Goal: Use online tool/utility: Utilize a website feature to perform a specific function

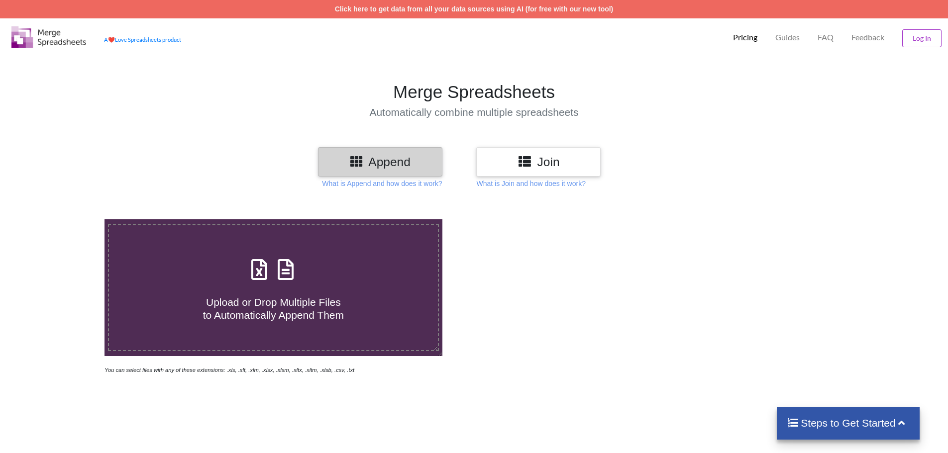
drag, startPoint x: 665, startPoint y: 439, endPoint x: 941, endPoint y: 394, distance: 280.3
click at [665, 439] on div "Upload or Drop Multiple Files to Automatically Append Them You can select files…" at bounding box center [474, 425] width 948 height 453
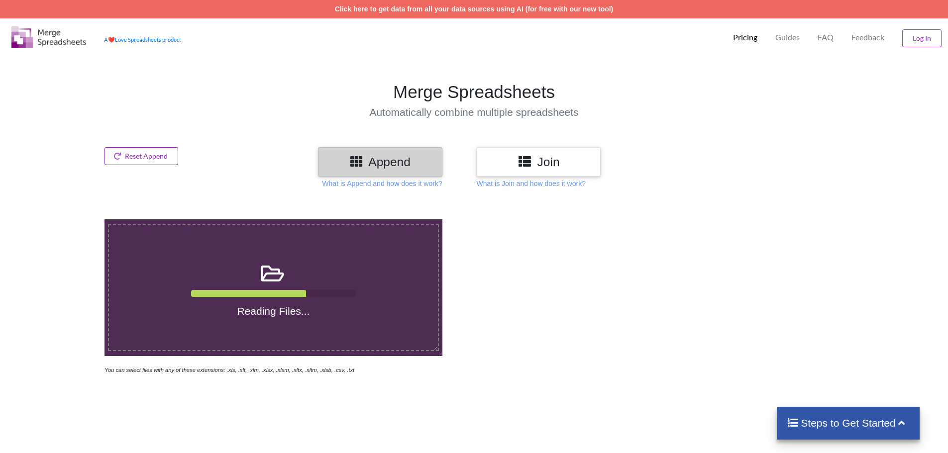
click at [141, 158] on button "Reset Append" at bounding box center [142, 156] width 74 height 18
click at [110, 107] on button "Reset Append" at bounding box center [115, 109] width 64 height 18
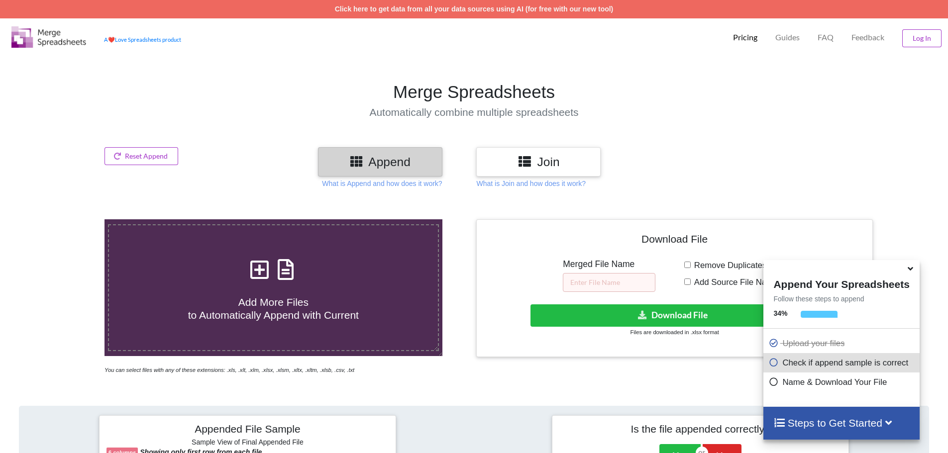
scroll to position [406, 0]
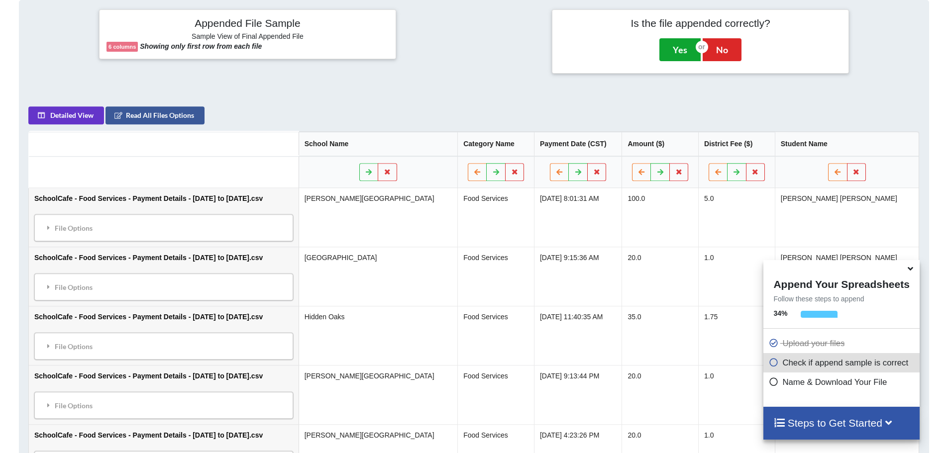
click at [676, 50] on button "Yes" at bounding box center [680, 49] width 41 height 23
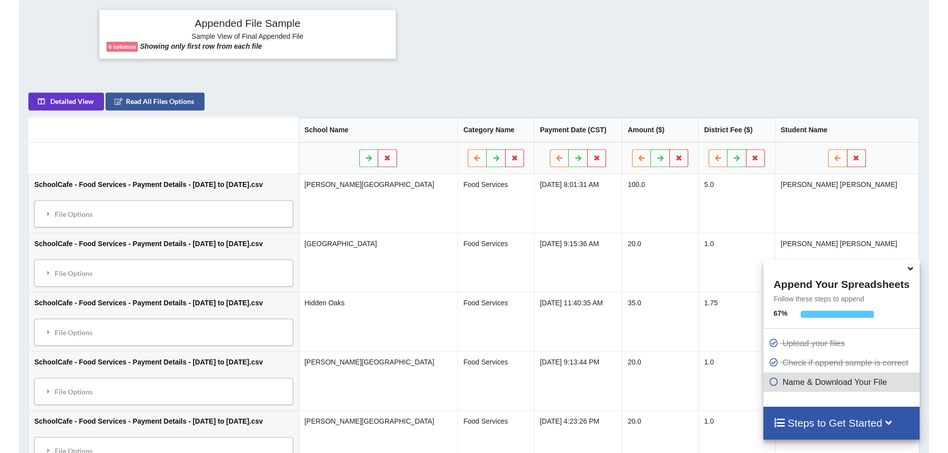
scroll to position [220, 0]
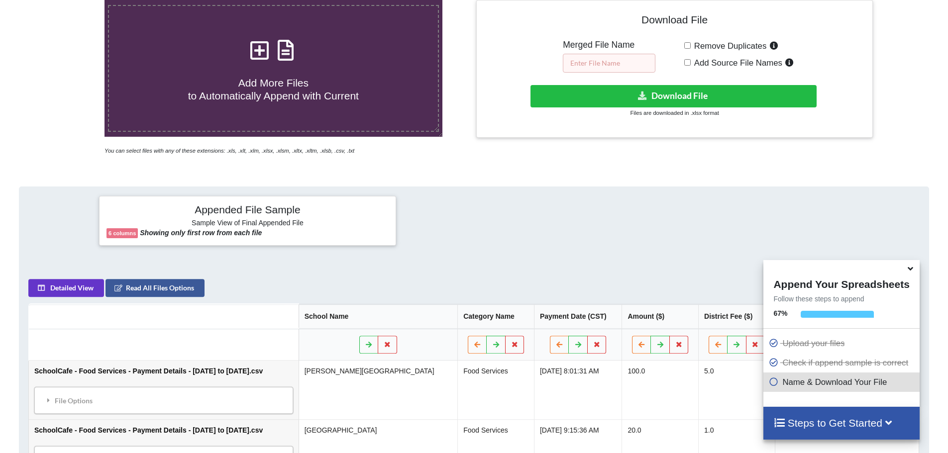
click at [607, 58] on input "text" at bounding box center [609, 63] width 93 height 19
type input "Merged"
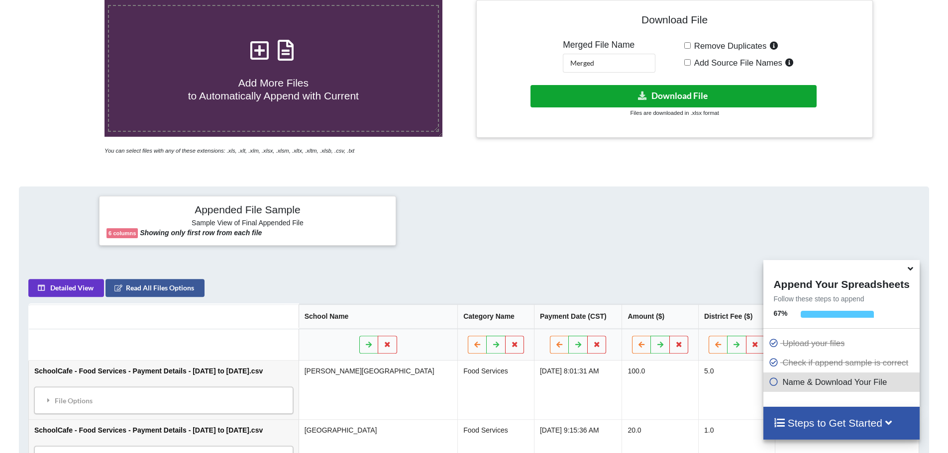
click at [642, 95] on icon at bounding box center [643, 95] width 10 height 7
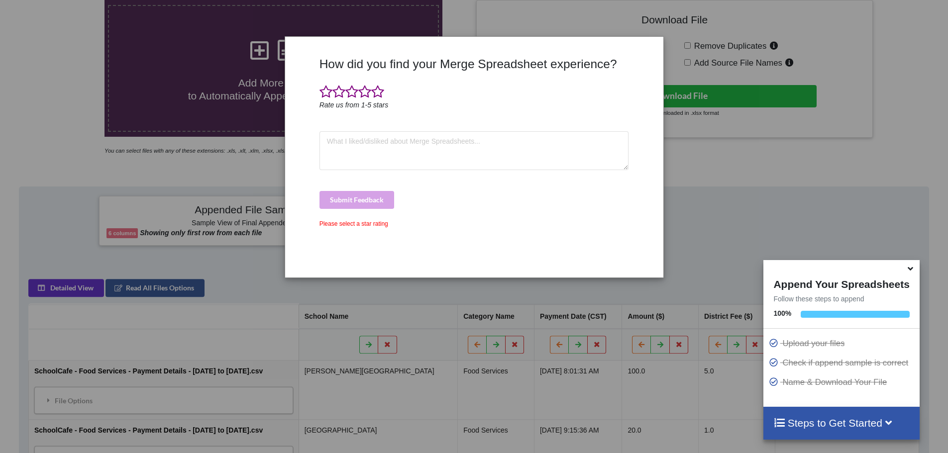
click at [693, 141] on div "How did you find your Merge Spreadsheet experience? Rate us from 1-5 stars Subm…" at bounding box center [474, 226] width 948 height 453
